Goal: Task Accomplishment & Management: Manage account settings

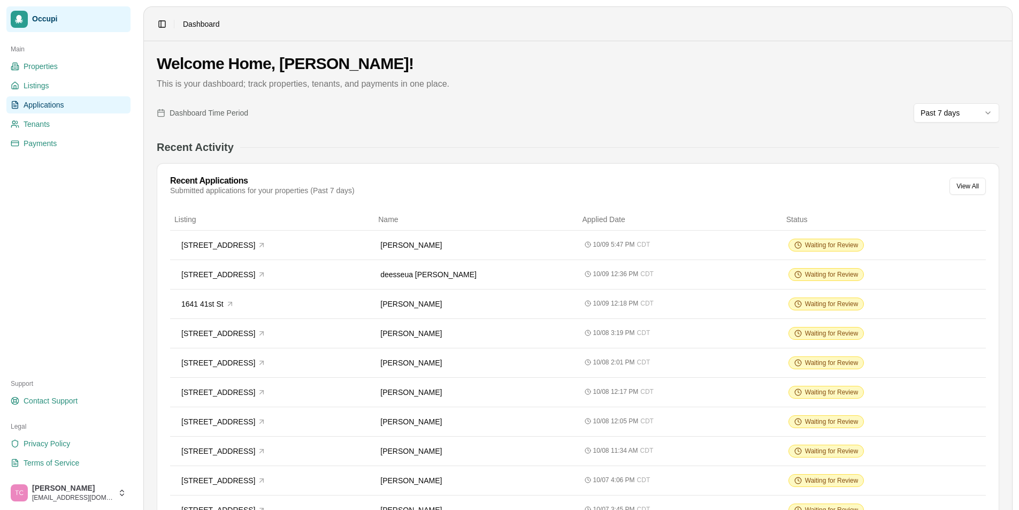
click at [40, 105] on span "Applications" at bounding box center [44, 104] width 41 height 11
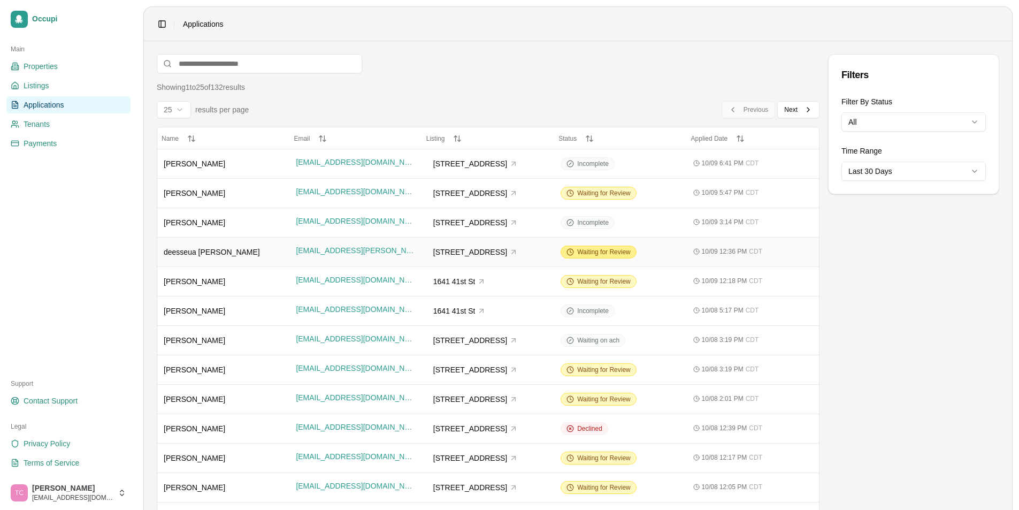
click at [586, 248] on span "Waiting for Review" at bounding box center [603, 252] width 53 height 9
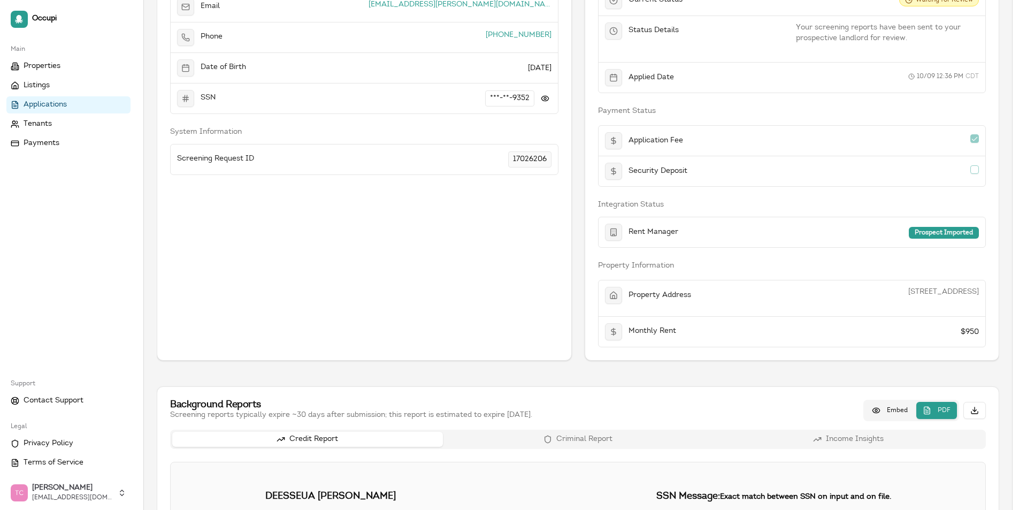
scroll to position [160, 0]
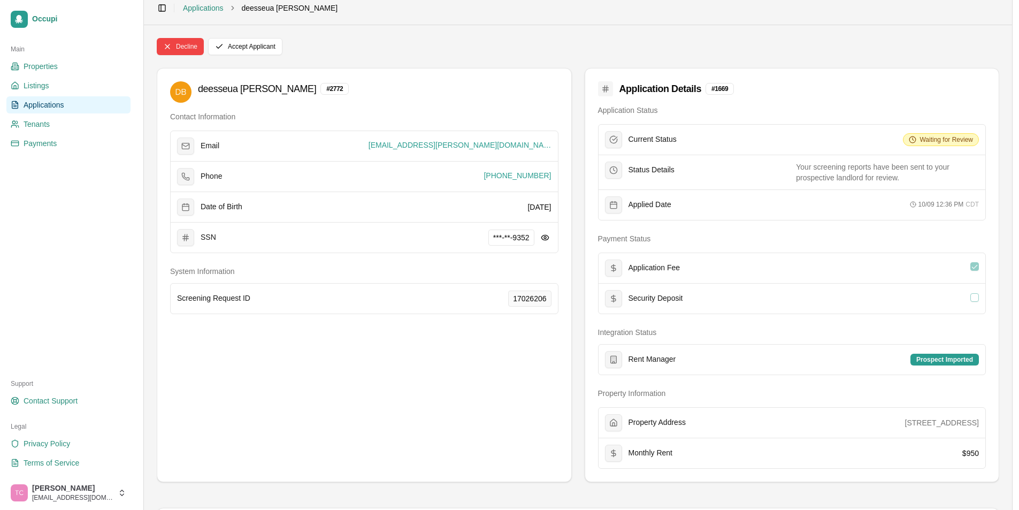
scroll to position [0, 0]
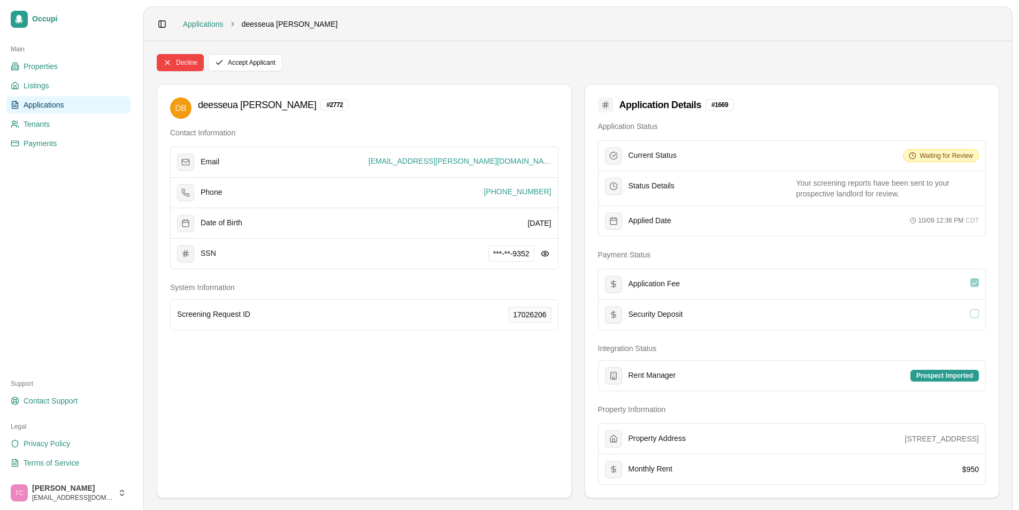
click at [53, 107] on span "Applications" at bounding box center [44, 104] width 41 height 11
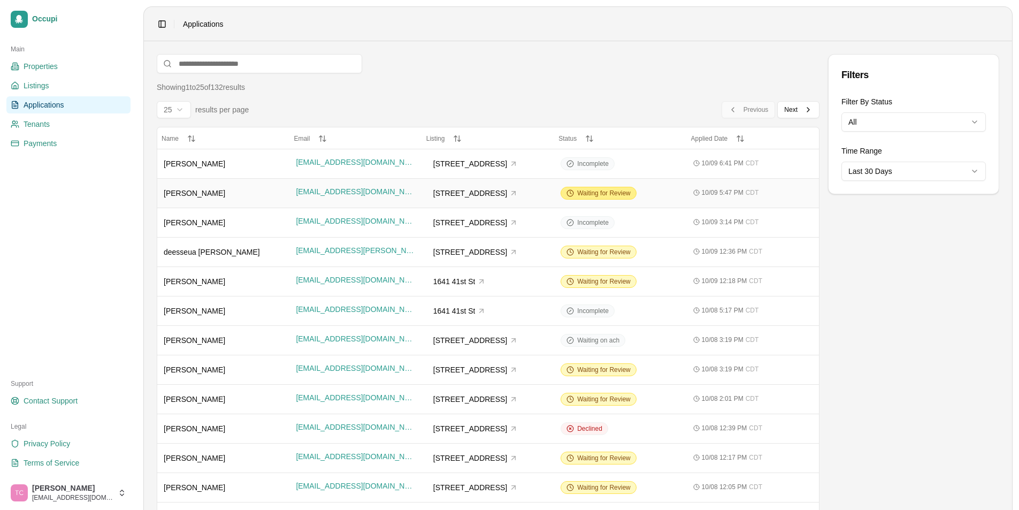
click at [596, 195] on span "Waiting for Review" at bounding box center [603, 193] width 53 height 9
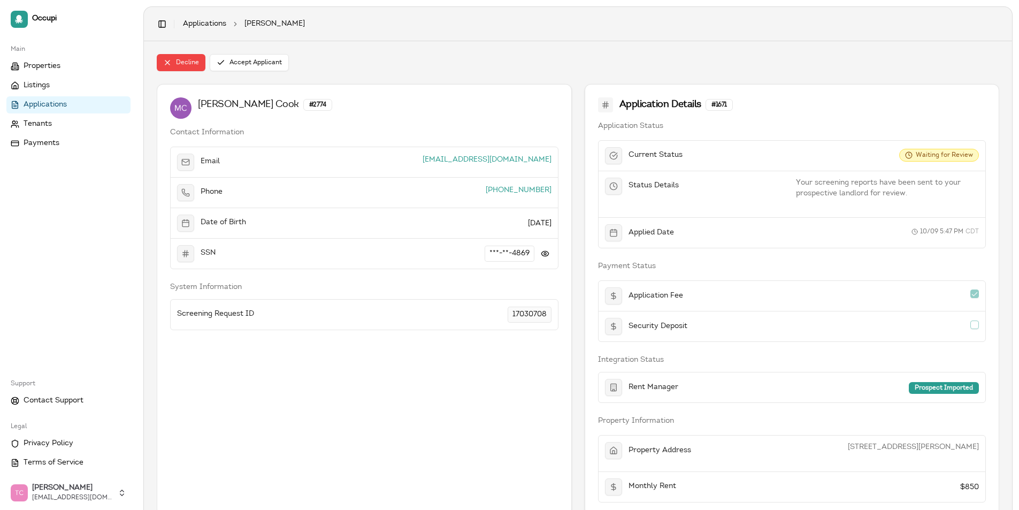
click at [80, 106] on link "Applications" at bounding box center [68, 104] width 124 height 17
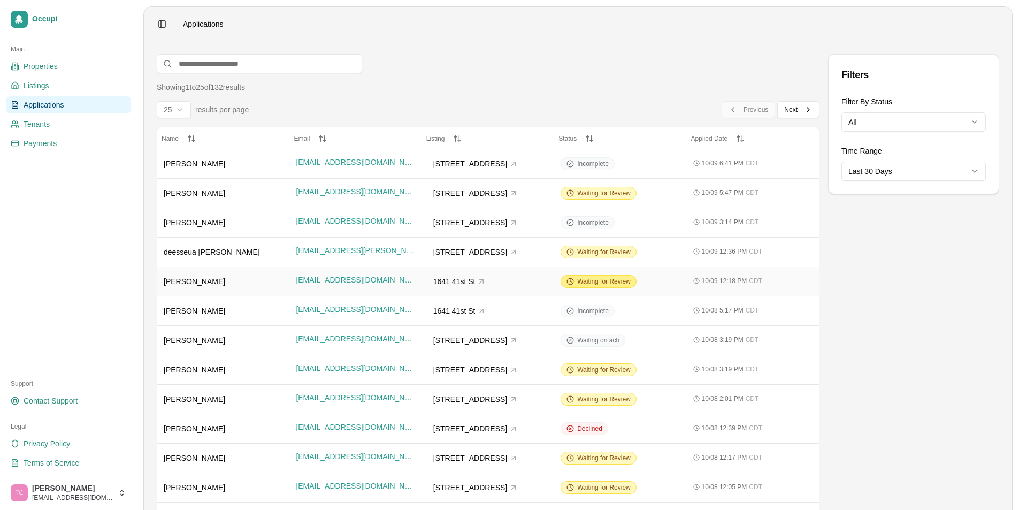
click at [602, 279] on span "Waiting for Review" at bounding box center [603, 281] width 53 height 9
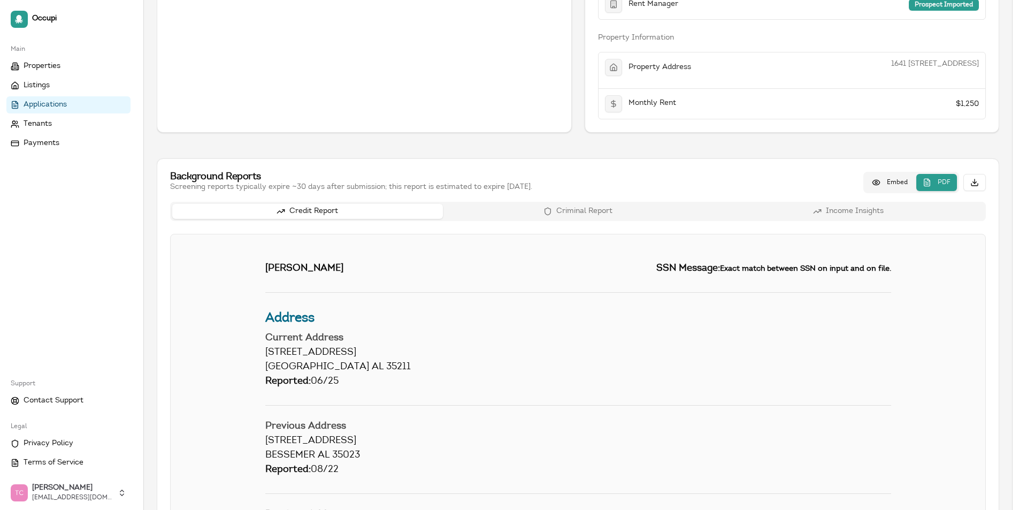
scroll to position [267, 0]
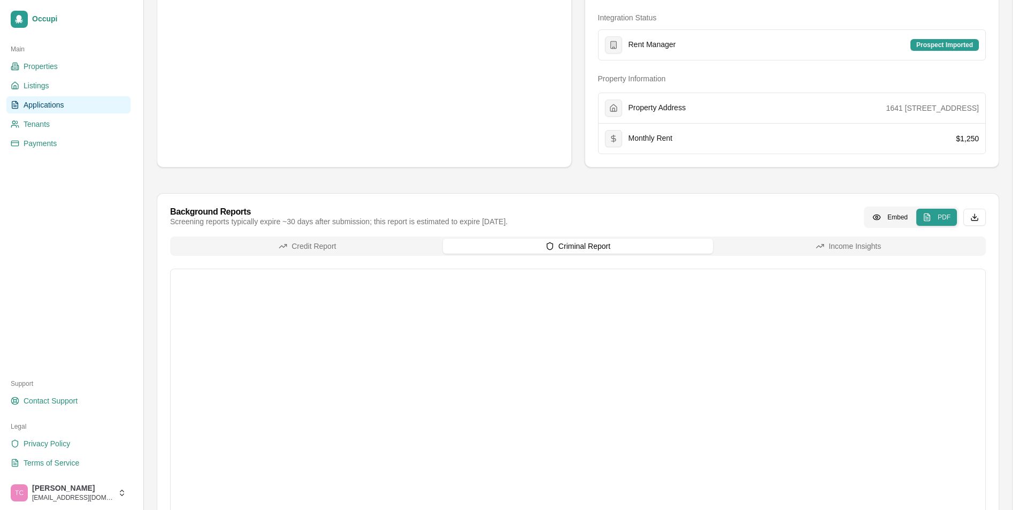
scroll to position [455, 0]
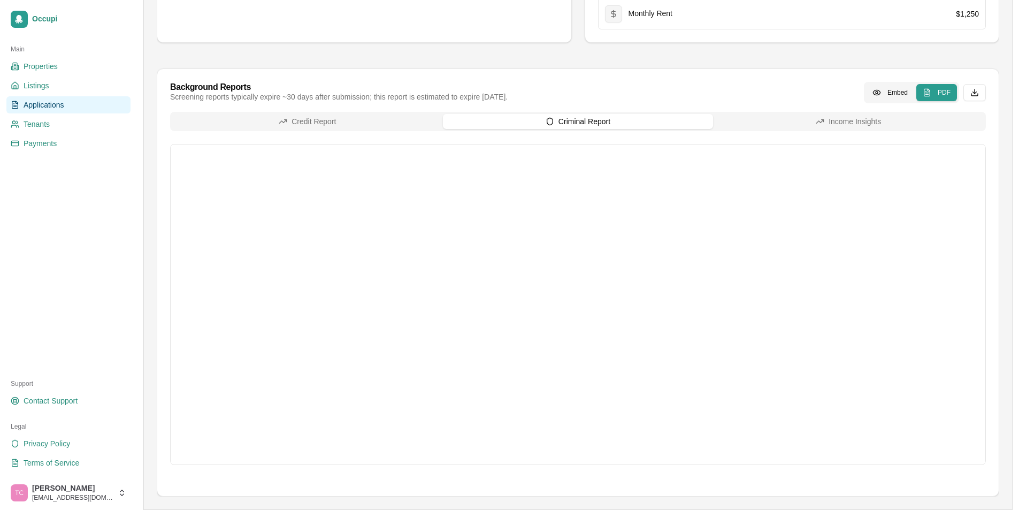
click at [38, 102] on span "Applications" at bounding box center [44, 104] width 41 height 11
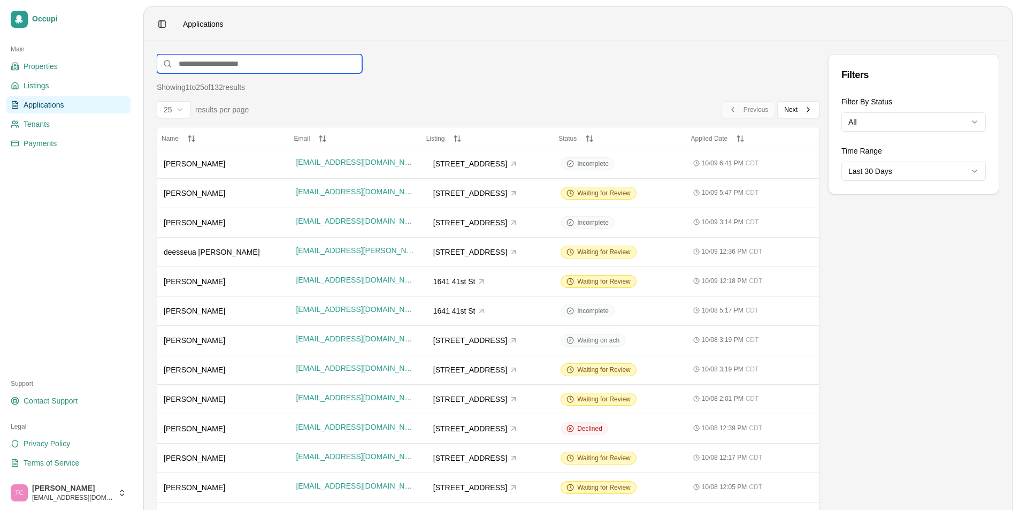
click at [177, 62] on input at bounding box center [259, 63] width 205 height 19
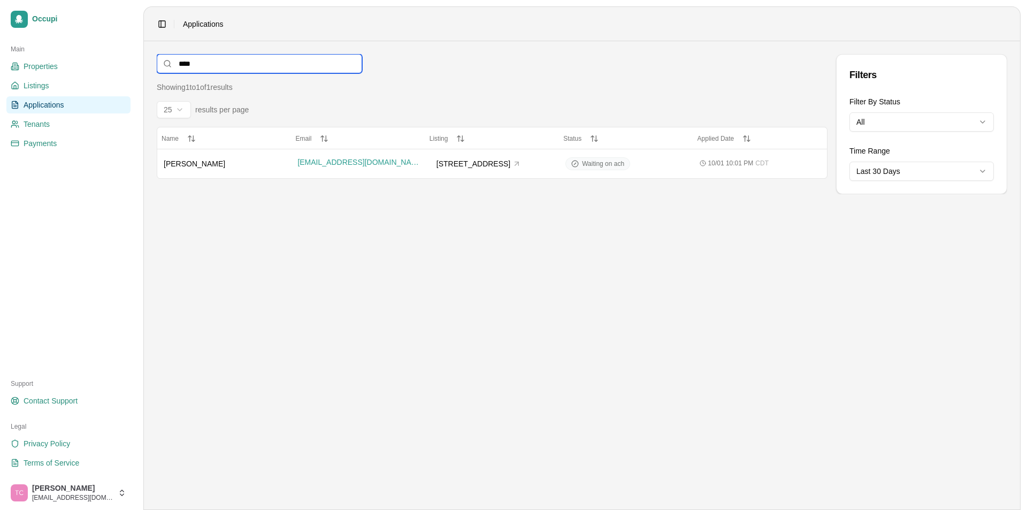
type input "****"
click at [67, 107] on link "Applications" at bounding box center [68, 104] width 124 height 17
